Goal: Information Seeking & Learning: Learn about a topic

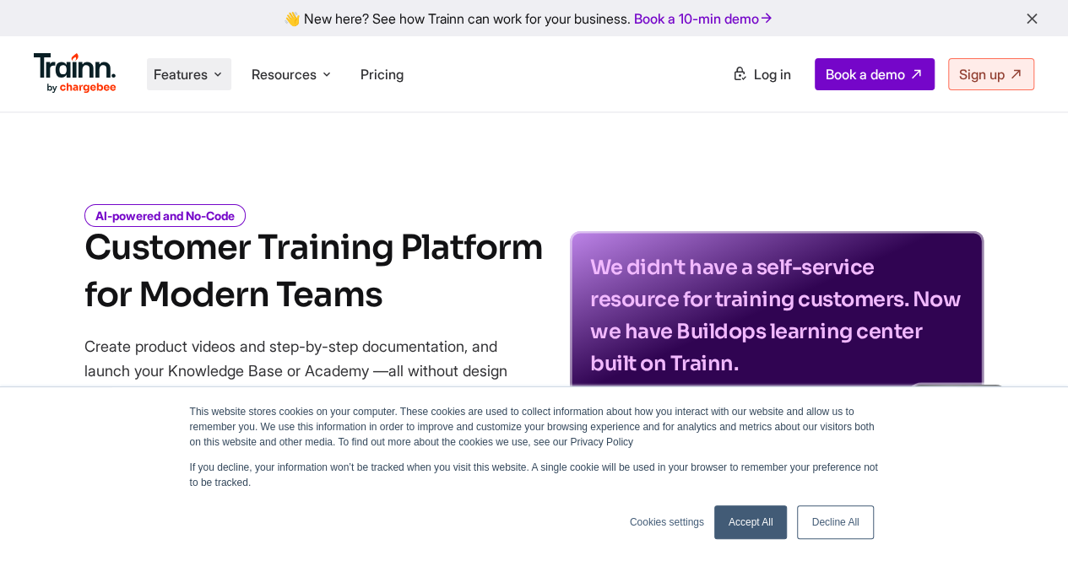
click at [214, 62] on li "Features Product Videos Create product & how-to videos in multiple languages. G…" at bounding box center [189, 74] width 84 height 32
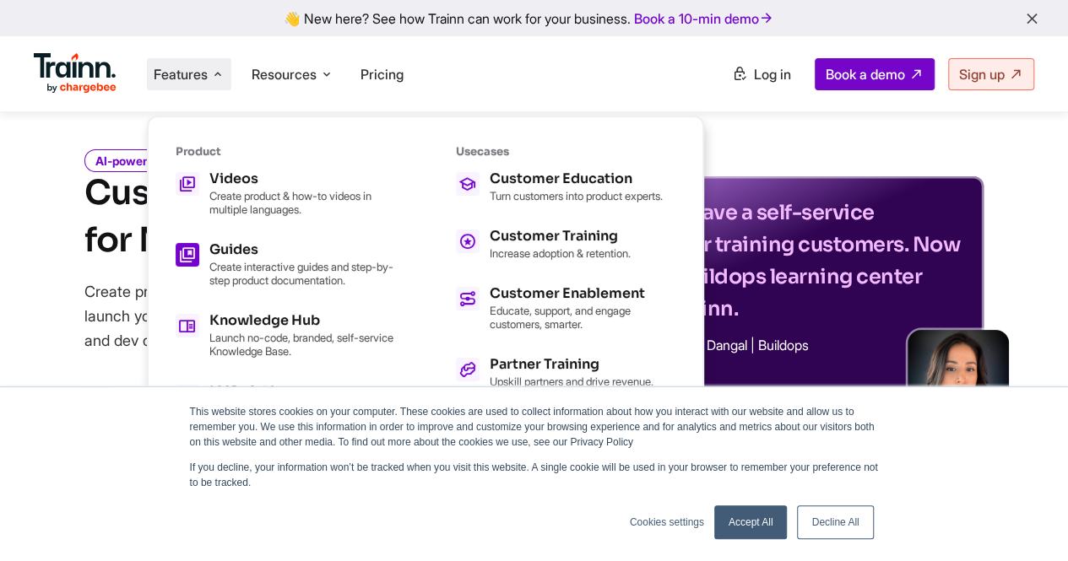
scroll to position [56, 0]
click at [246, 172] on div "Videos" at bounding box center [302, 179] width 186 height 14
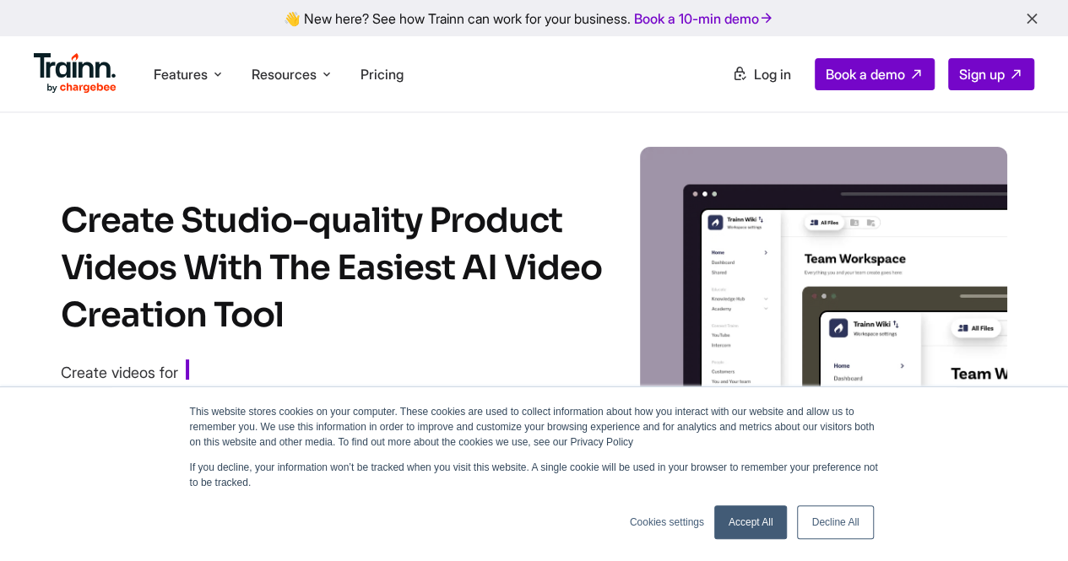
click at [755, 527] on link "Accept All" at bounding box center [750, 523] width 73 height 34
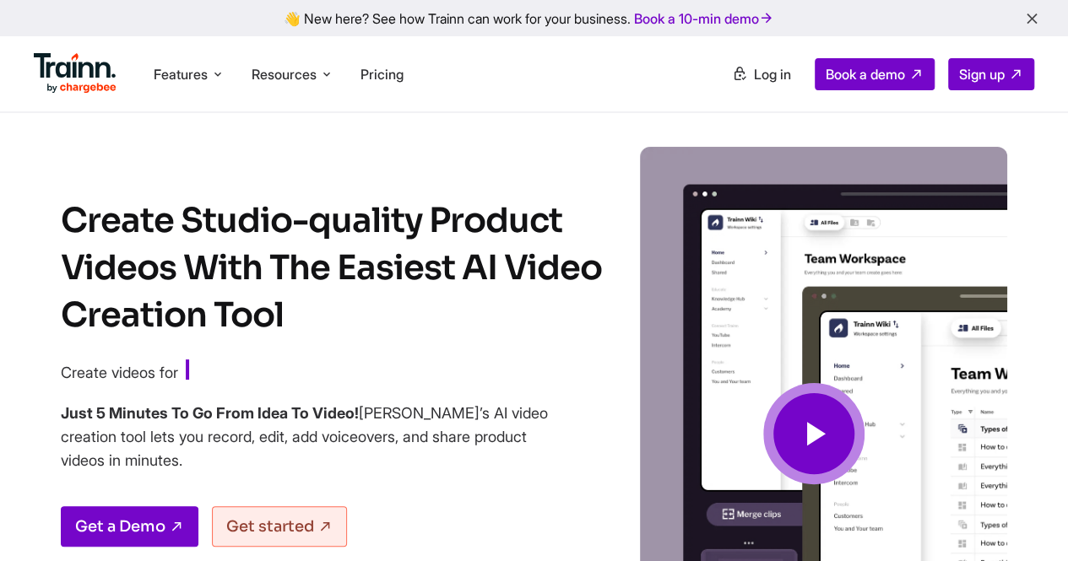
click at [811, 470] on span at bounding box center [813, 433] width 101 height 101
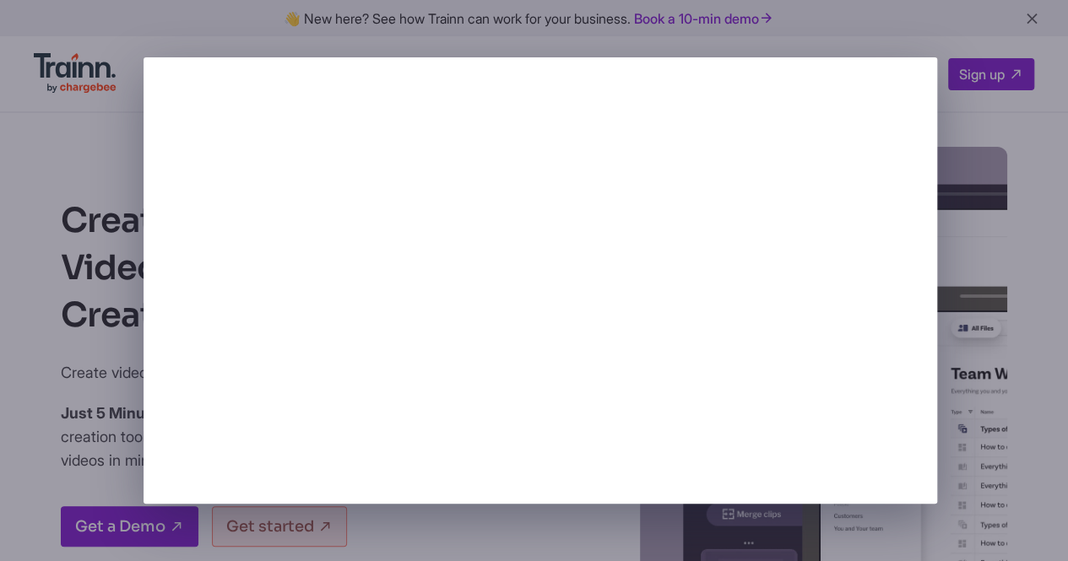
click at [73, 338] on div at bounding box center [534, 280] width 1068 height 561
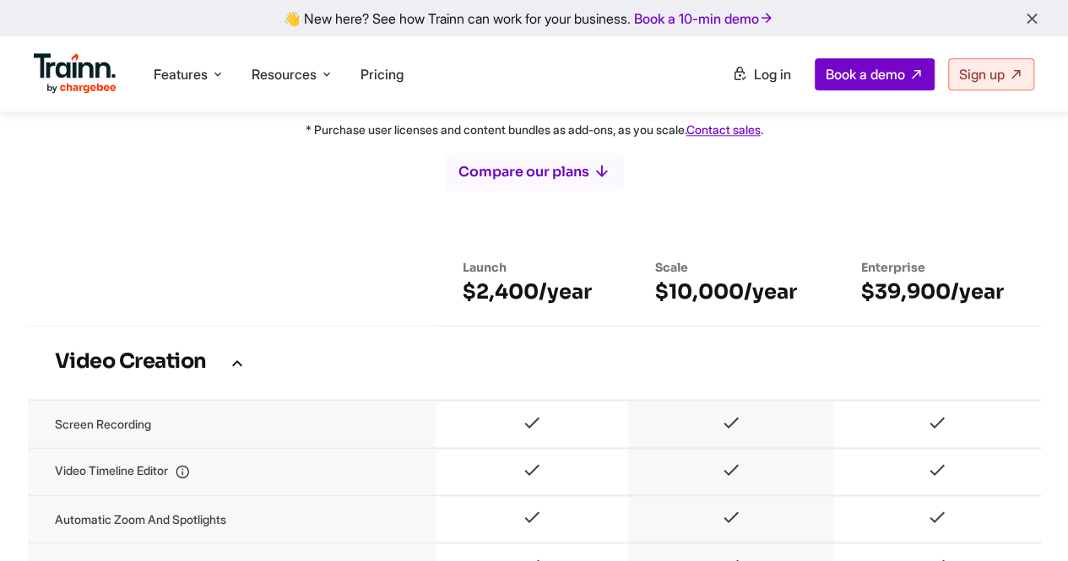
scroll to position [965, 0]
